Goal: Check status: Check status

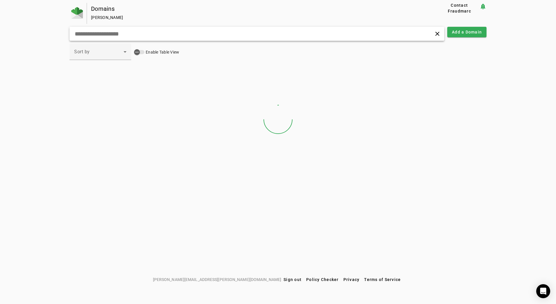
click at [130, 38] on div "clear" at bounding box center [256, 34] width 375 height 14
click at [135, 32] on input "text" at bounding box center [177, 33] width 206 height 7
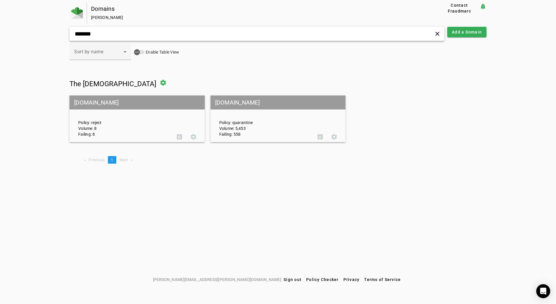
type input "*******"
click at [256, 106] on mat-grid-tile-header "wesleyanhomes.org" at bounding box center [277, 102] width 135 height 14
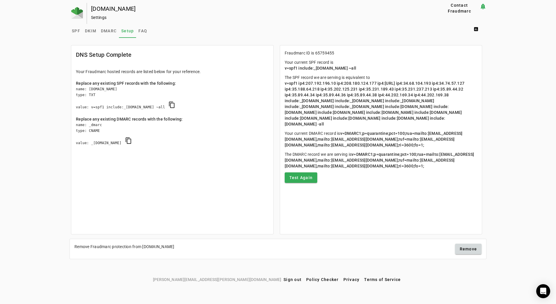
click at [520, 77] on div "wesleyanhomes.org Settings Contact Fraudmarc notification_important Settings SP…" at bounding box center [278, 138] width 556 height 271
click at [112, 33] on span "DMARC" at bounding box center [109, 31] width 16 height 4
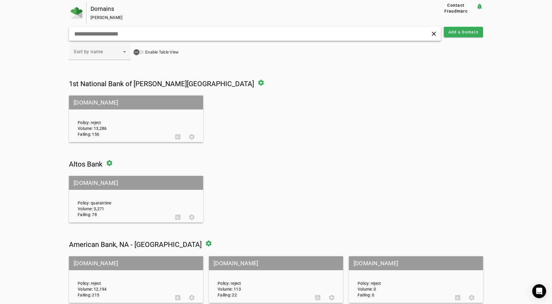
click at [114, 37] on input "text" at bounding box center [176, 33] width 204 height 7
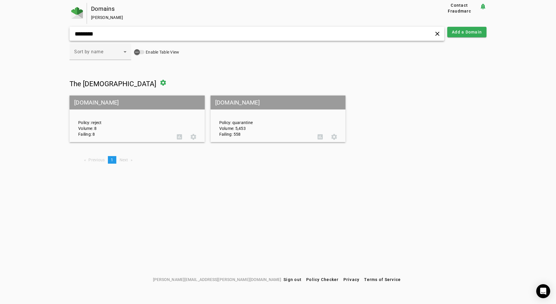
type input "********"
click at [137, 113] on div "Policy: reject Volume: 8 Failing: 8" at bounding box center [123, 119] width 99 height 36
click at [192, 136] on span at bounding box center [193, 137] width 14 height 14
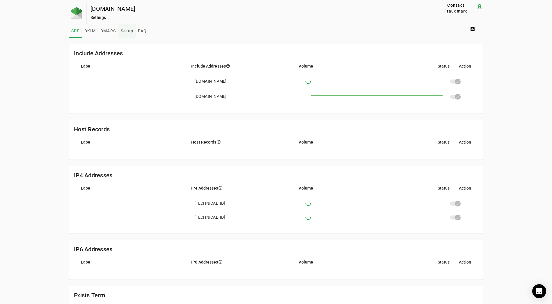
click at [121, 34] on span "Setup" at bounding box center [127, 31] width 13 height 14
